Goal: Task Accomplishment & Management: Use online tool/utility

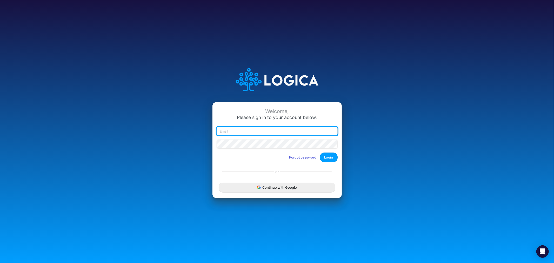
click at [259, 130] on input "email" at bounding box center [276, 131] width 121 height 9
type input "james.rau@heritage-communities.com"
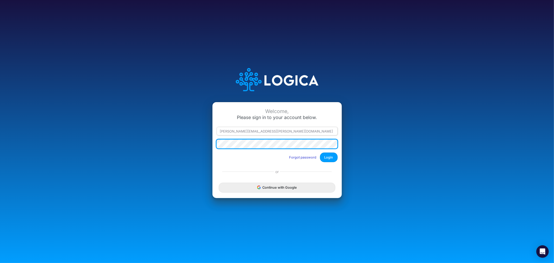
click at [320, 152] on button "Login" at bounding box center [329, 157] width 18 height 10
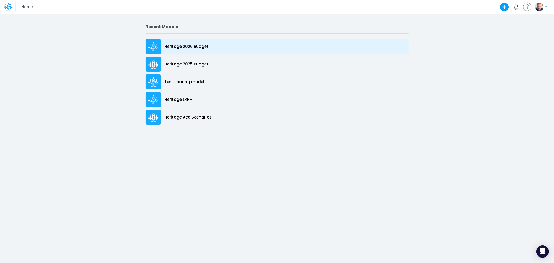
click at [189, 45] on p "Heritage 2026 Budget" at bounding box center [187, 47] width 44 height 6
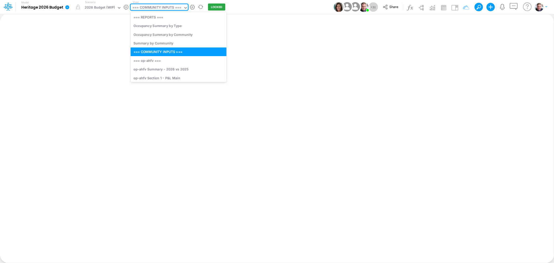
click at [159, 9] on div "=== COMMUNITY INPUTS ===" at bounding box center [156, 8] width 49 height 6
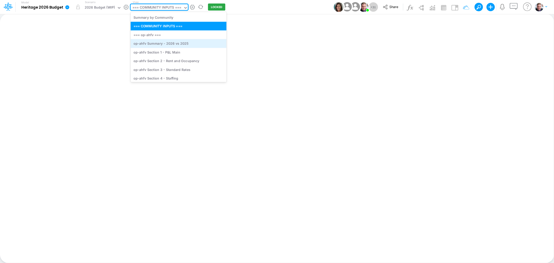
scroll to position [29, 0]
click at [173, 53] on div "op-ahfv Section 1 - P&L Main" at bounding box center [179, 51] width 96 height 9
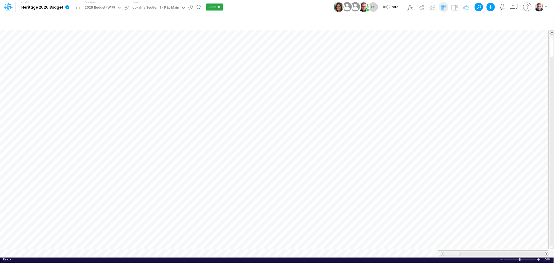
click at [426, 250] on tr at bounding box center [274, 253] width 548 height 7
drag, startPoint x: 497, startPoint y: 251, endPoint x: 470, endPoint y: 250, distance: 27.3
click at [471, 252] on div at bounding box center [480, 254] width 18 height 4
click at [455, 21] on icon "button" at bounding box center [458, 21] width 8 height 5
click at [158, 8] on div "op-ahfv Section 1 - P&L Main" at bounding box center [155, 8] width 47 height 6
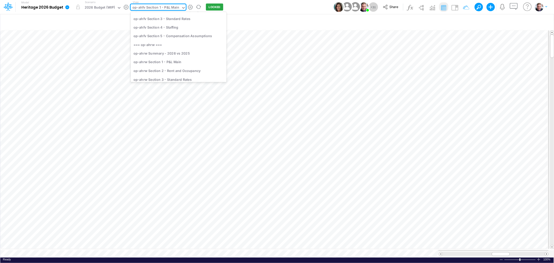
scroll to position [90, 0]
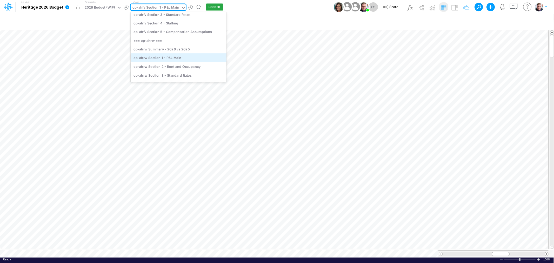
click at [162, 60] on div "op-ahrw Section 1 - P&L Main" at bounding box center [179, 57] width 96 height 9
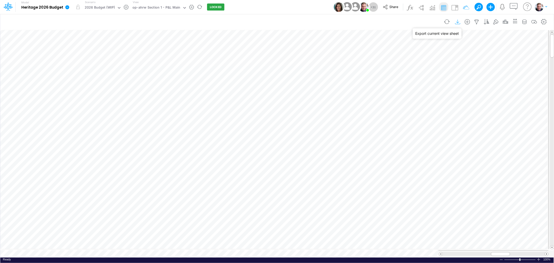
click at [454, 22] on icon "button" at bounding box center [458, 21] width 8 height 5
